Goal: Task Accomplishment & Management: Use online tool/utility

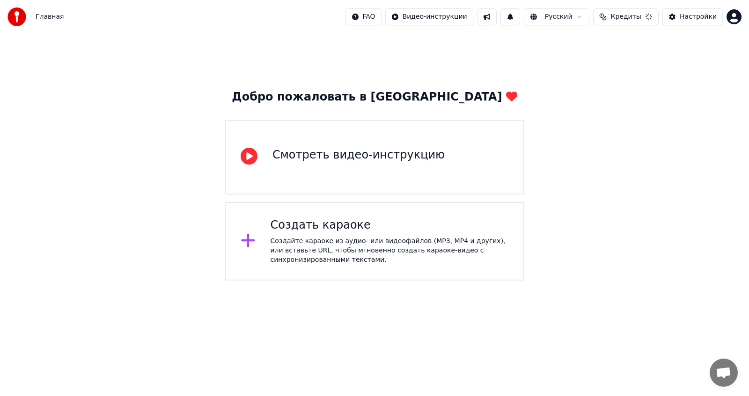
click at [51, 18] on span "Главная" at bounding box center [50, 16] width 28 height 9
click at [732, 14] on html "Главная FAQ Видео-инструкции Русский Кредиты Настройки Добро пожаловать в Youka…" at bounding box center [374, 140] width 749 height 281
click at [20, 13] on img at bounding box center [16, 16] width 19 height 19
click at [422, 174] on div "Смотреть видео-инструкцию" at bounding box center [374, 157] width 299 height 75
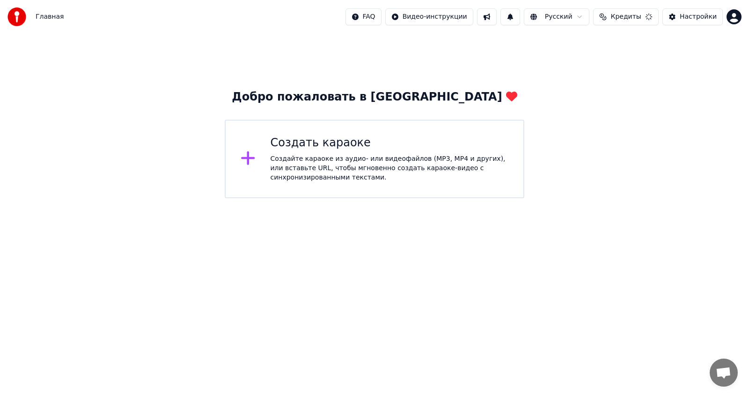
click at [640, 1] on div "Главная FAQ Видео-инструкции Русский Кредиты Настройки" at bounding box center [374, 17] width 749 height 34
click at [366, 141] on div "Создать караоке" at bounding box center [389, 143] width 238 height 15
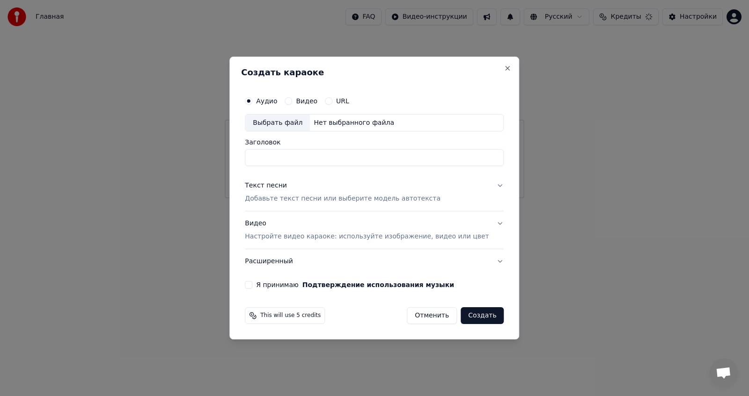
click at [489, 67] on div "Создать караоке Аудио Видео URL Выбрать файл Нет выбранного файла Заголовок Тек…" at bounding box center [374, 199] width 290 height 284
click at [504, 69] on button "Close" at bounding box center [507, 68] width 7 height 7
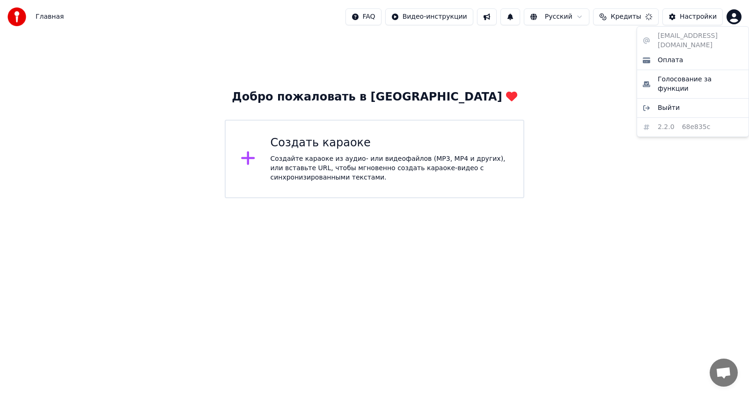
click at [738, 18] on html "Главная FAQ Видео-инструкции Русский Кредиты Настройки Добро пожаловать в Youka…" at bounding box center [374, 99] width 749 height 198
click at [670, 103] on span "Выйти" at bounding box center [668, 107] width 22 height 9
